Goal: Find specific page/section

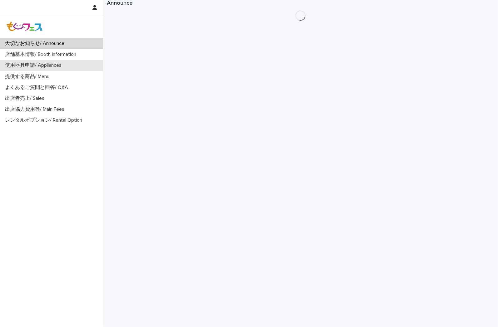
click at [58, 60] on div "使用器具申請/ Appliances" at bounding box center [51, 65] width 103 height 11
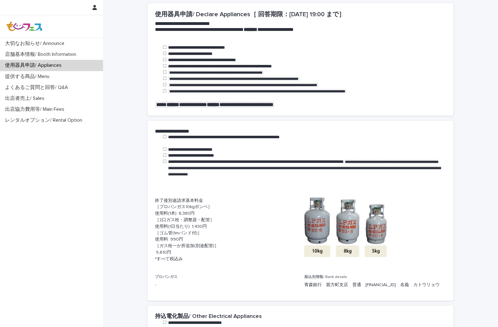
scroll to position [208, 0]
